Goal: Navigation & Orientation: Find specific page/section

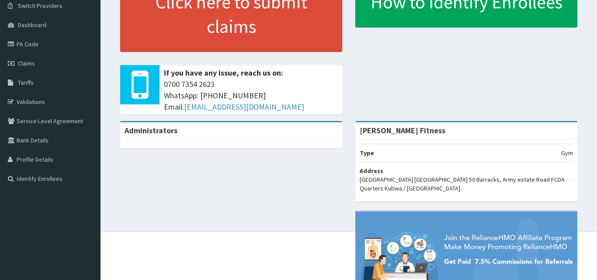
scroll to position [87, 0]
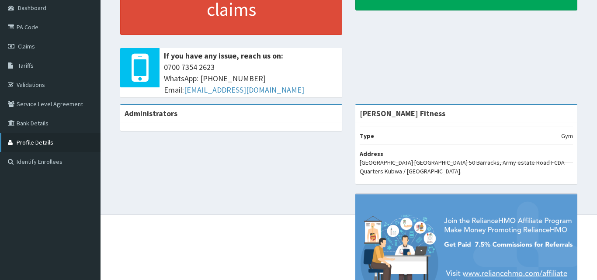
click at [32, 145] on link "Profile Details" at bounding box center [50, 142] width 100 height 19
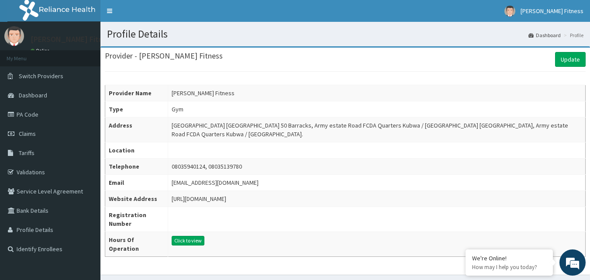
click at [168, 218] on td at bounding box center [377, 219] width 418 height 25
click at [48, 208] on link "Bank Details" at bounding box center [50, 210] width 100 height 19
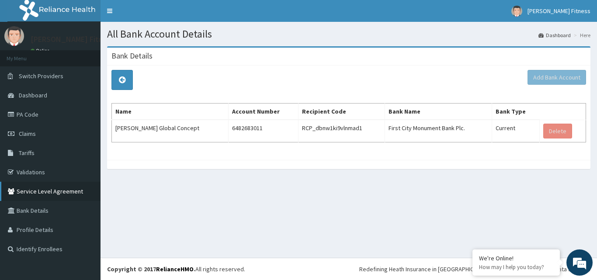
click at [48, 195] on link "Service Level Agreement" at bounding box center [50, 191] width 100 height 19
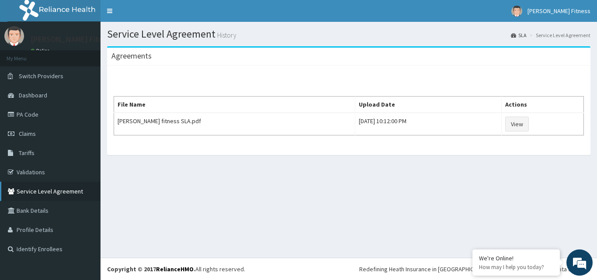
click at [83, 184] on link "Service Level Agreement" at bounding box center [50, 191] width 100 height 19
click at [44, 224] on link "Profile Details" at bounding box center [50, 229] width 100 height 19
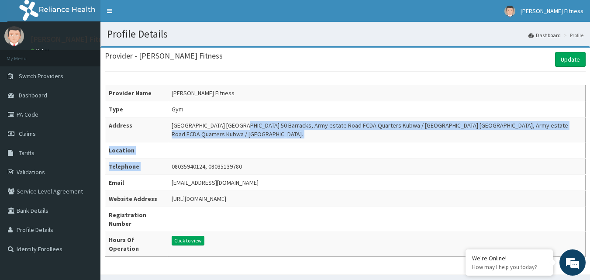
drag, startPoint x: 321, startPoint y: 159, endPoint x: 225, endPoint y: 121, distance: 102.6
click at [225, 121] on tbody "Provider Name [PERSON_NAME] Fitness Type Gym Address [GEOGRAPHIC_DATA] [GEOGRAP…" at bounding box center [345, 171] width 481 height 172
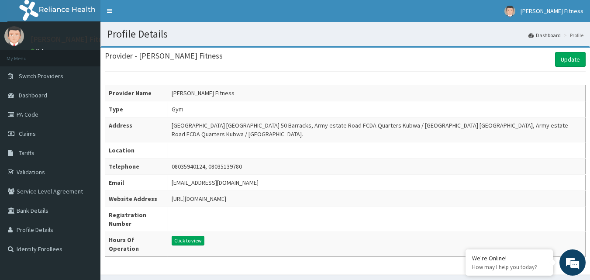
click at [574, 38] on li "Profile" at bounding box center [573, 34] width 22 height 7
